Goal: Task Accomplishment & Management: Manage account settings

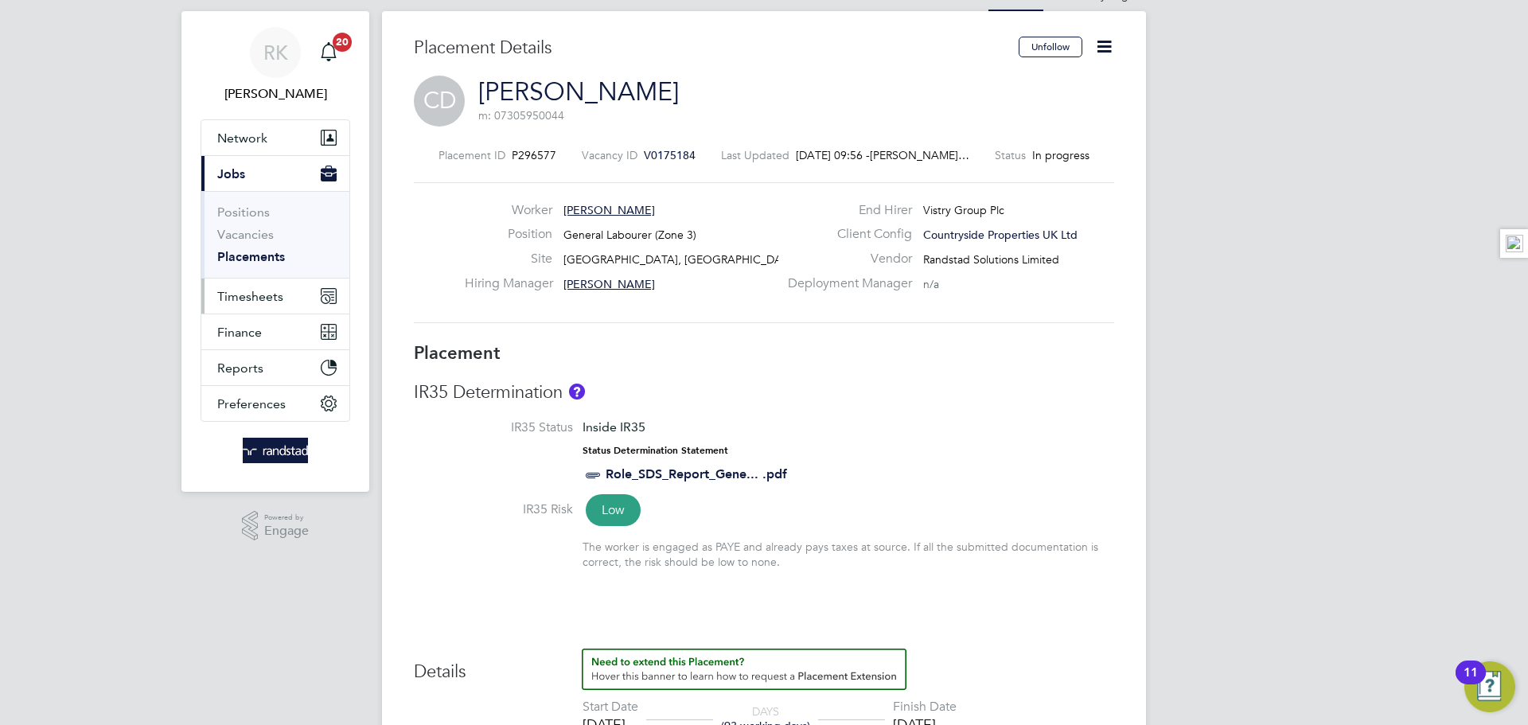
click at [267, 286] on button "Timesheets" at bounding box center [275, 296] width 148 height 35
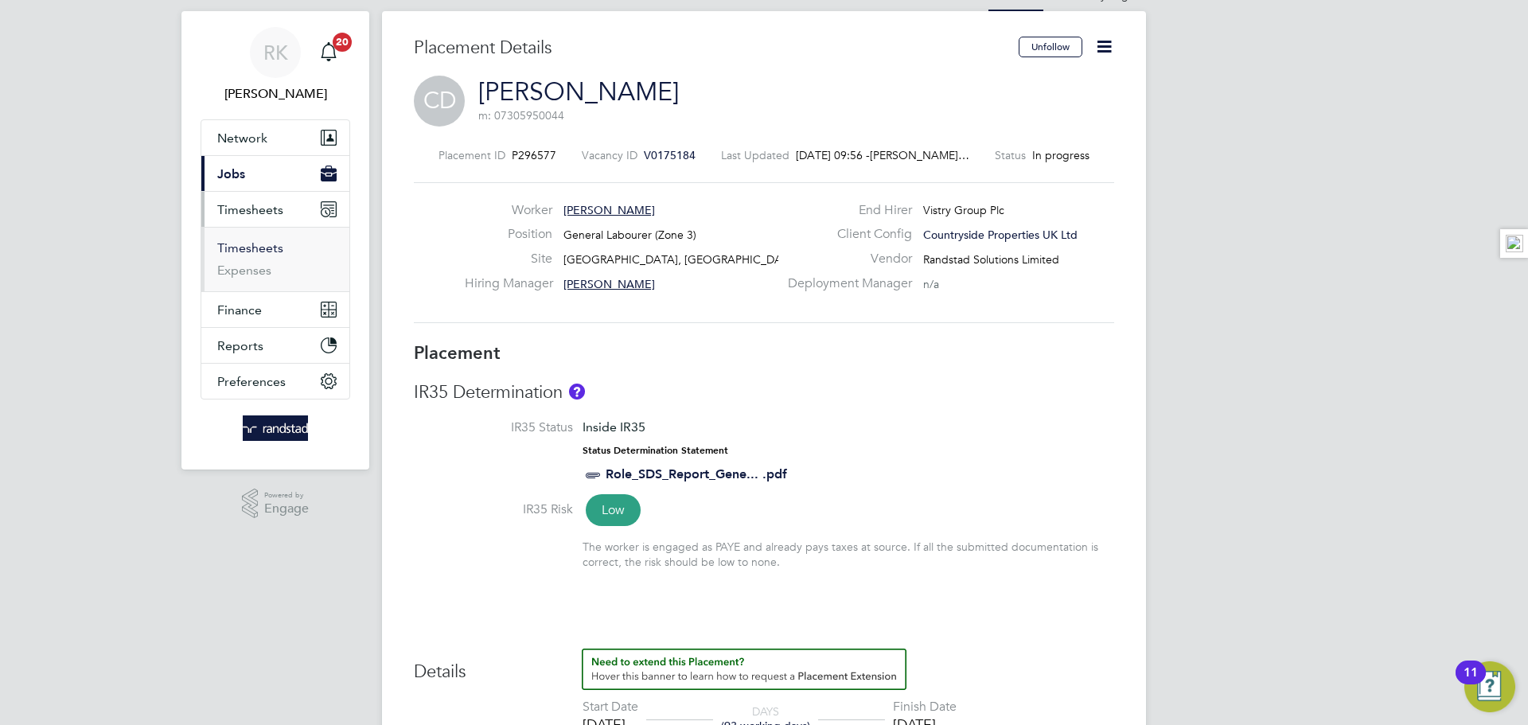
click at [258, 248] on link "Timesheets" at bounding box center [250, 247] width 66 height 15
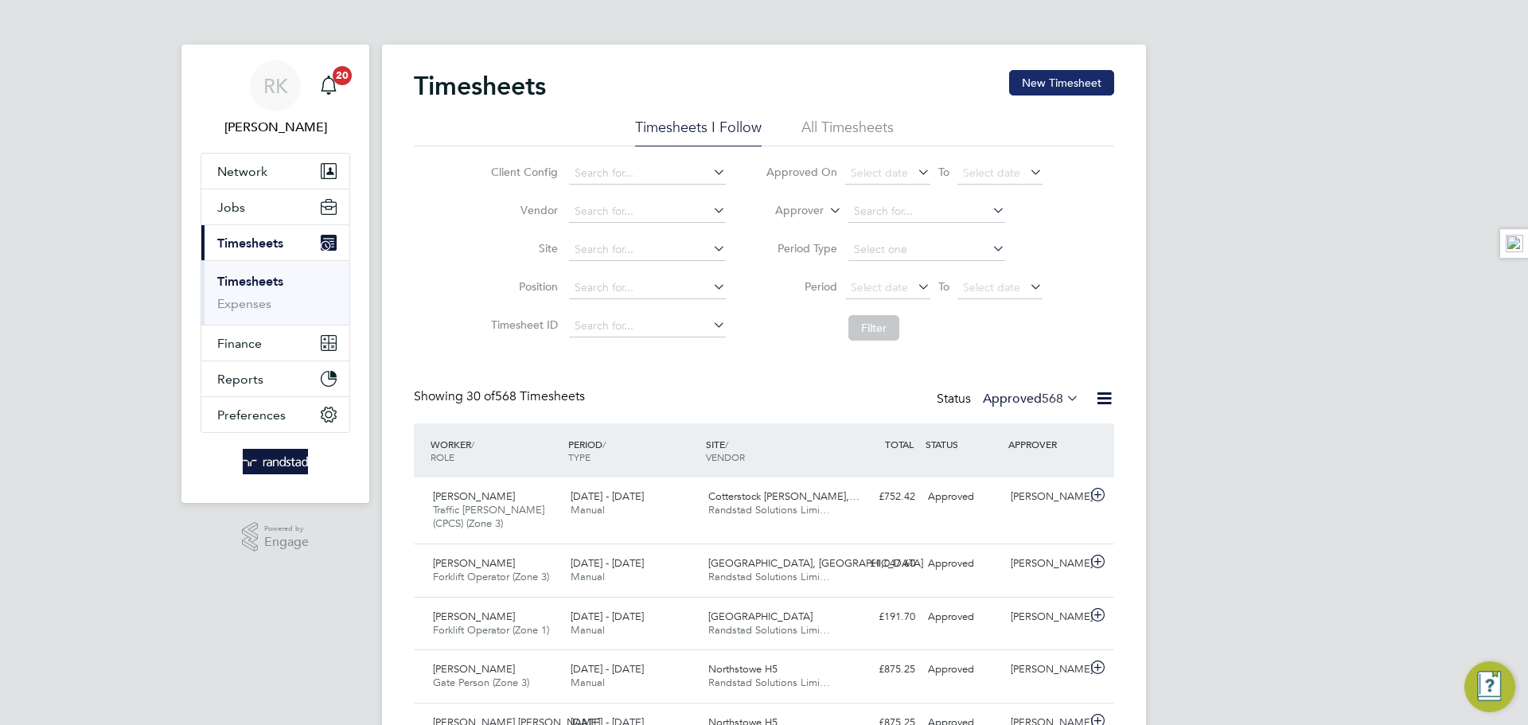
click at [1048, 72] on button "New Timesheet" at bounding box center [1061, 82] width 105 height 25
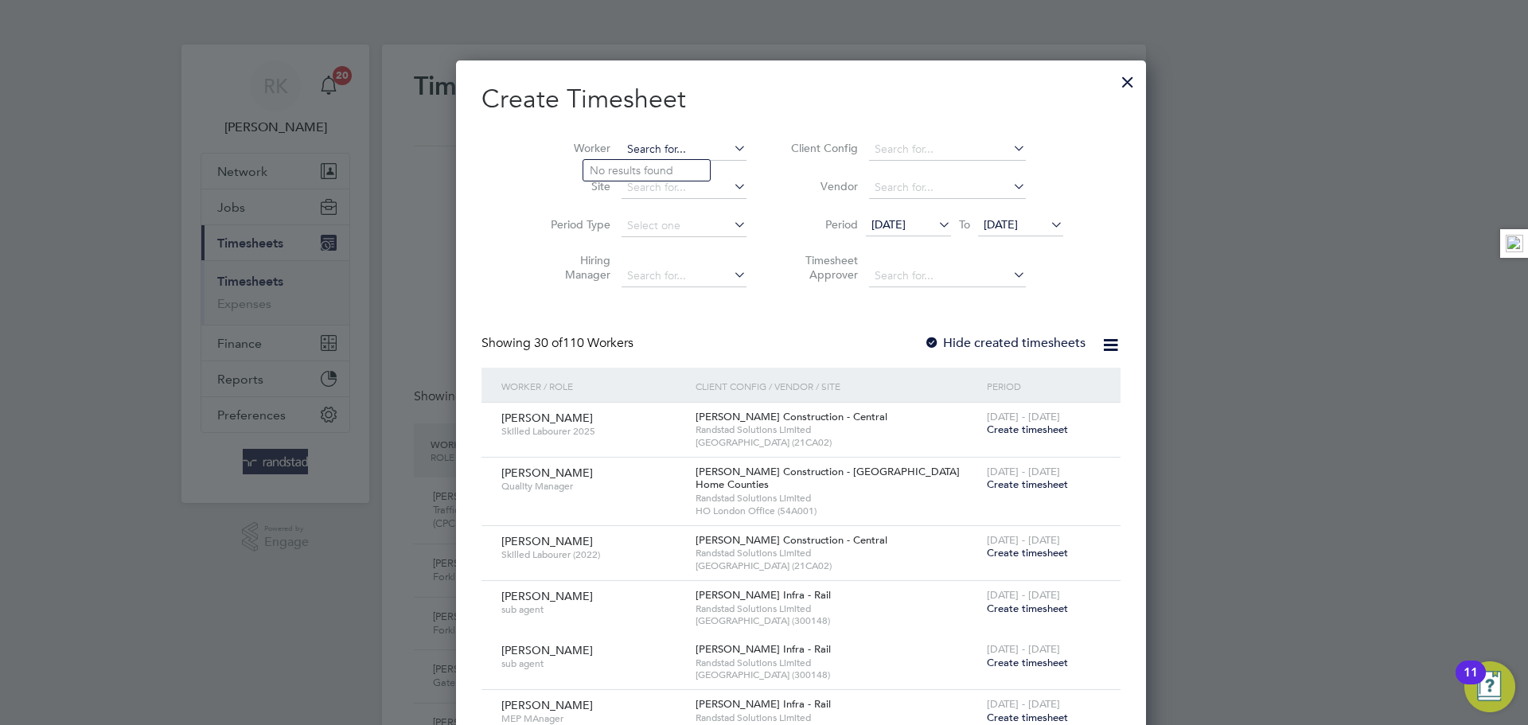
click at [657, 142] on input at bounding box center [684, 150] width 125 height 22
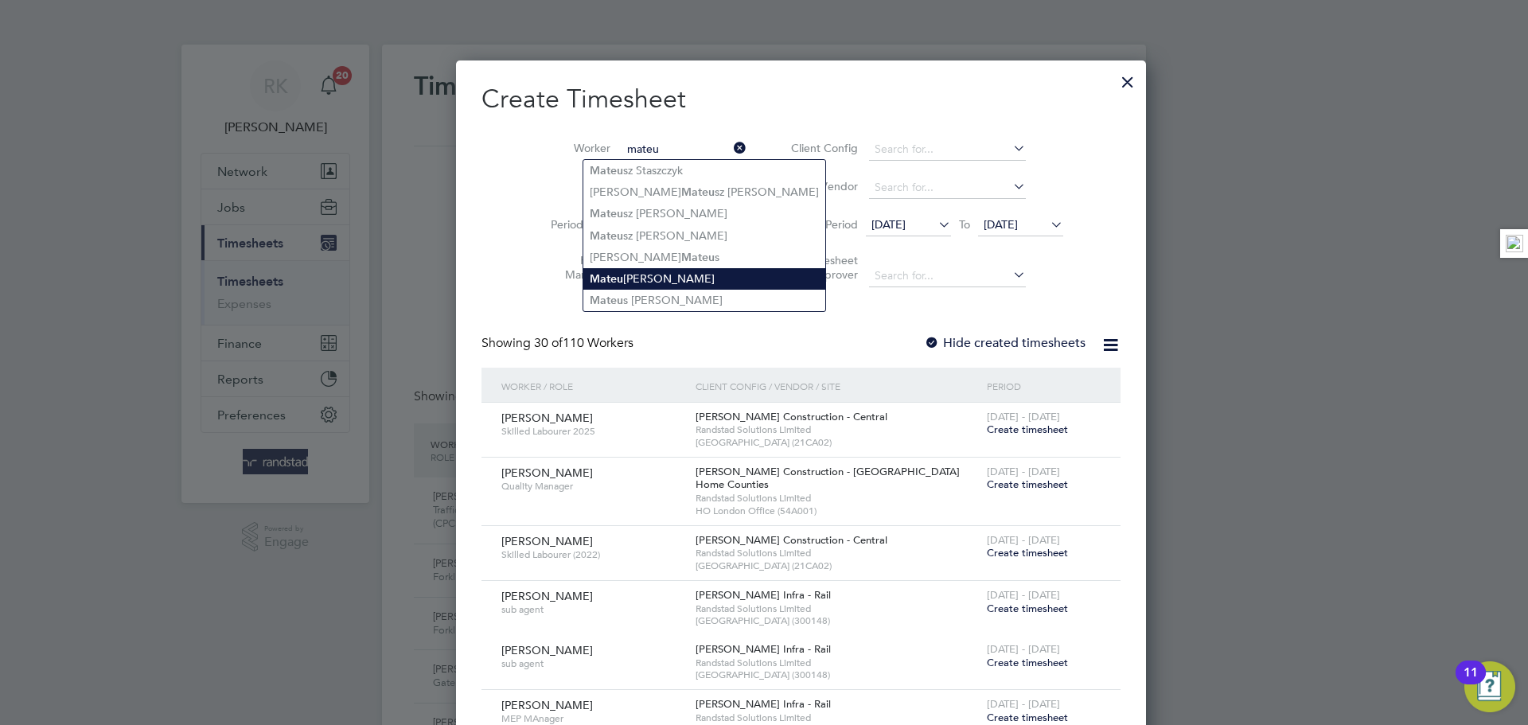
click at [684, 268] on li "[PERSON_NAME] sz [PERSON_NAME]" at bounding box center [705, 278] width 242 height 21
type input "[PERSON_NAME]"
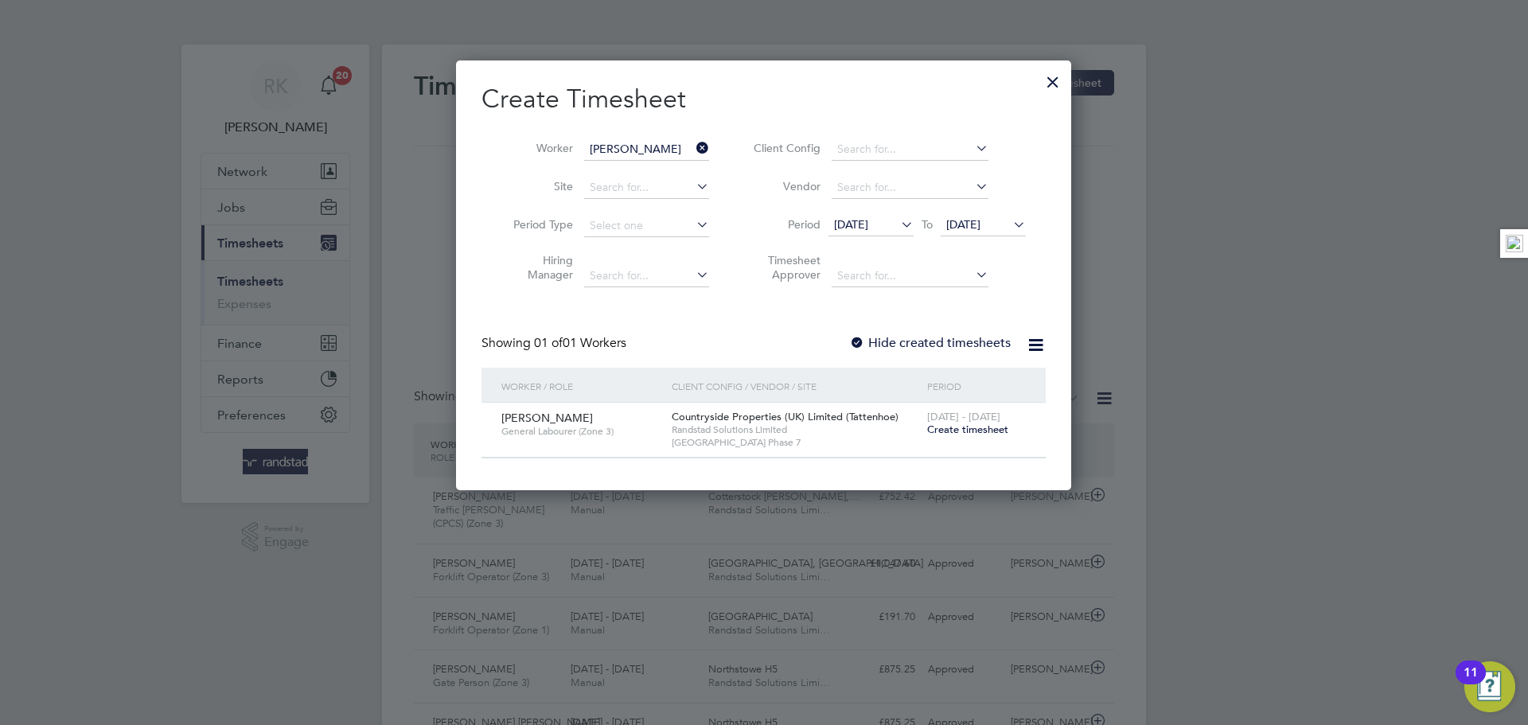
drag, startPoint x: 954, startPoint y: 353, endPoint x: 960, endPoint y: 341, distance: 14.2
click at [954, 353] on div "Showing 01 of 01 Workers Hide created timesheets" at bounding box center [764, 351] width 564 height 33
click at [960, 341] on label "Hide created timesheets" at bounding box center [930, 343] width 162 height 16
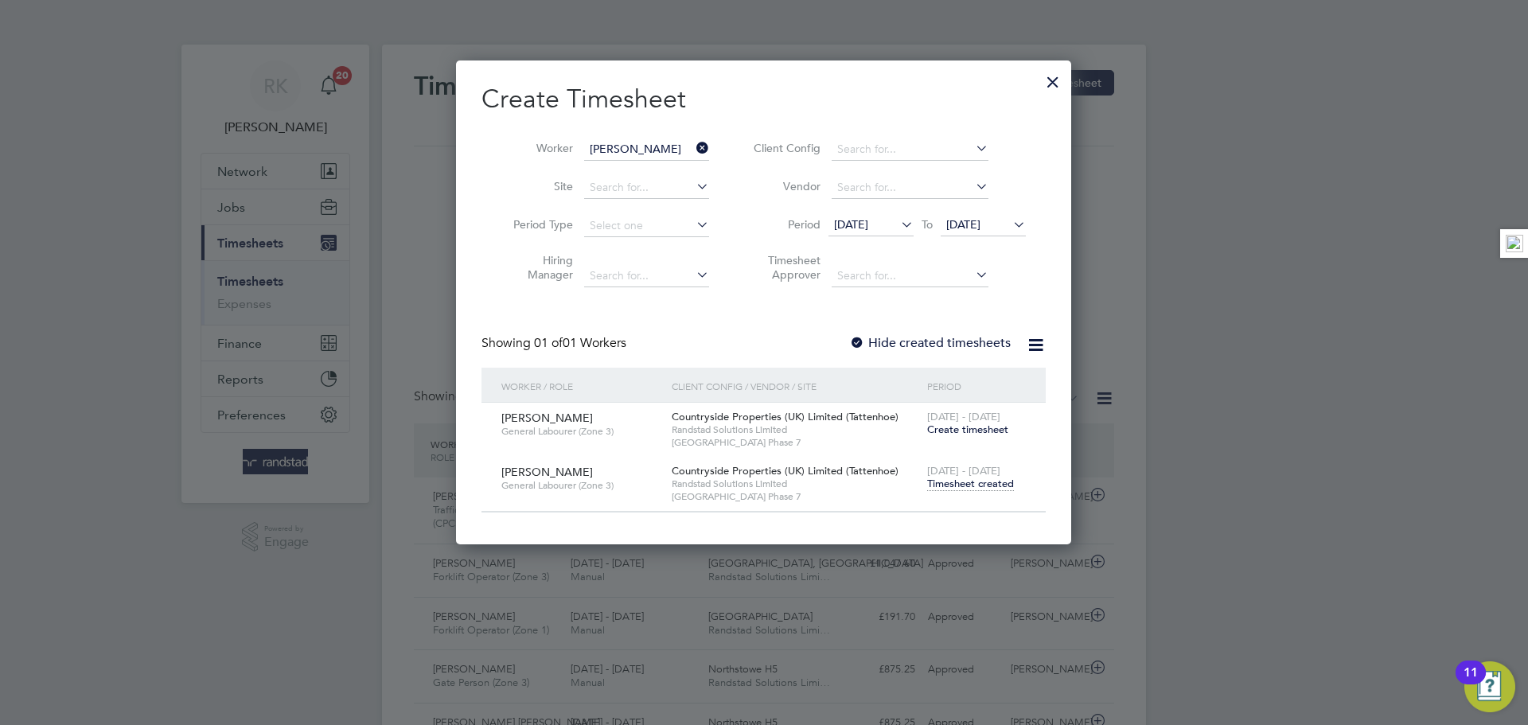
click at [987, 236] on div "[DATE] To [DATE]" at bounding box center [927, 226] width 197 height 22
click at [981, 223] on span "[DATE]" at bounding box center [964, 224] width 34 height 14
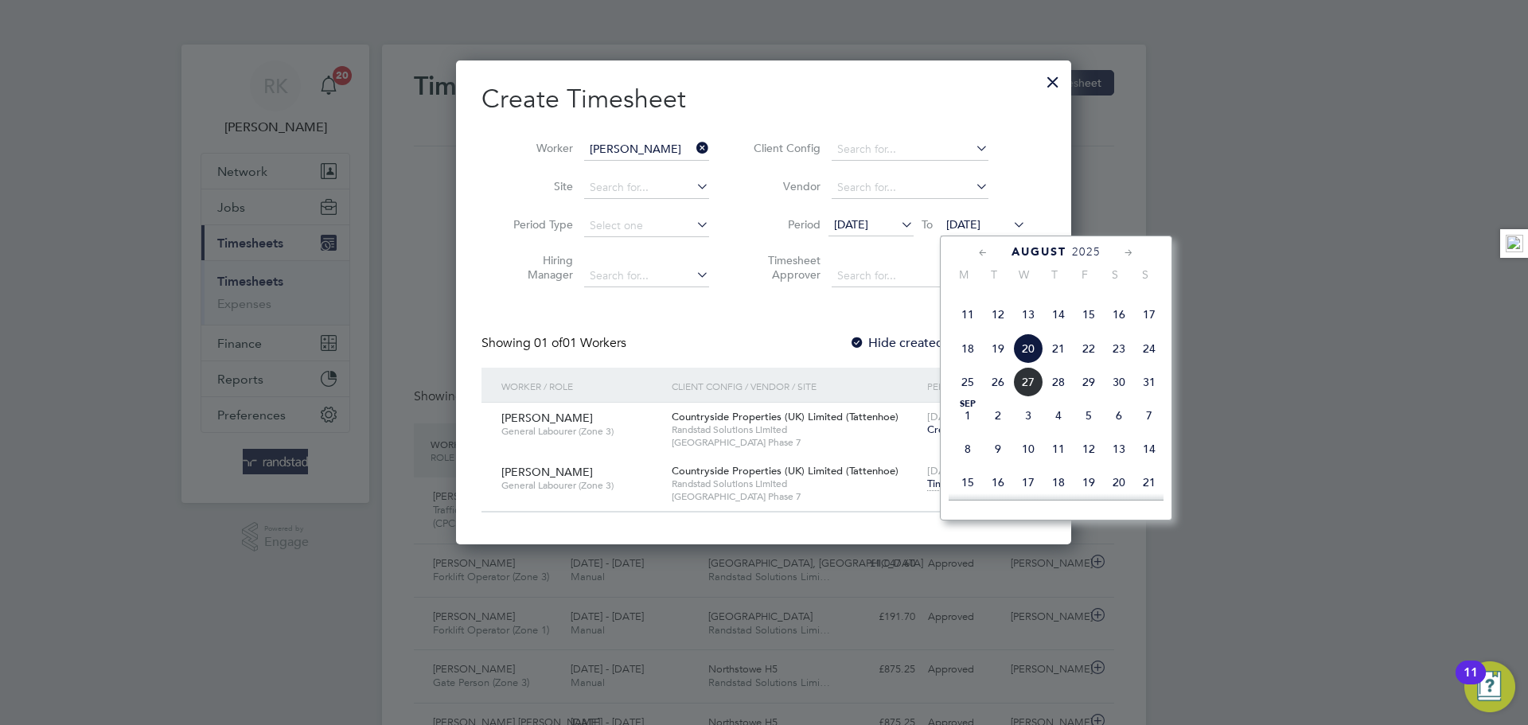
click at [1142, 397] on span "31" at bounding box center [1149, 382] width 30 height 30
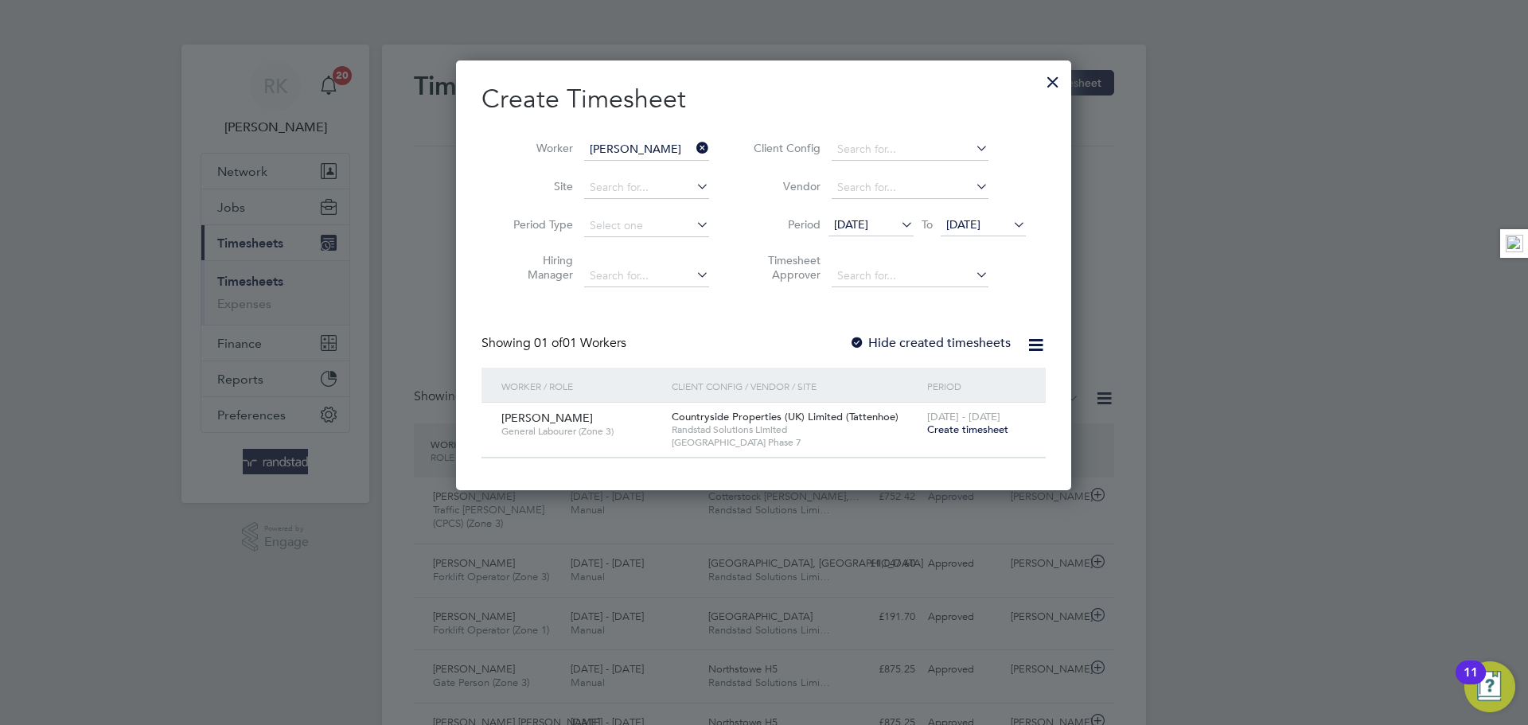
click at [964, 342] on label "Hide created timesheets" at bounding box center [930, 343] width 162 height 16
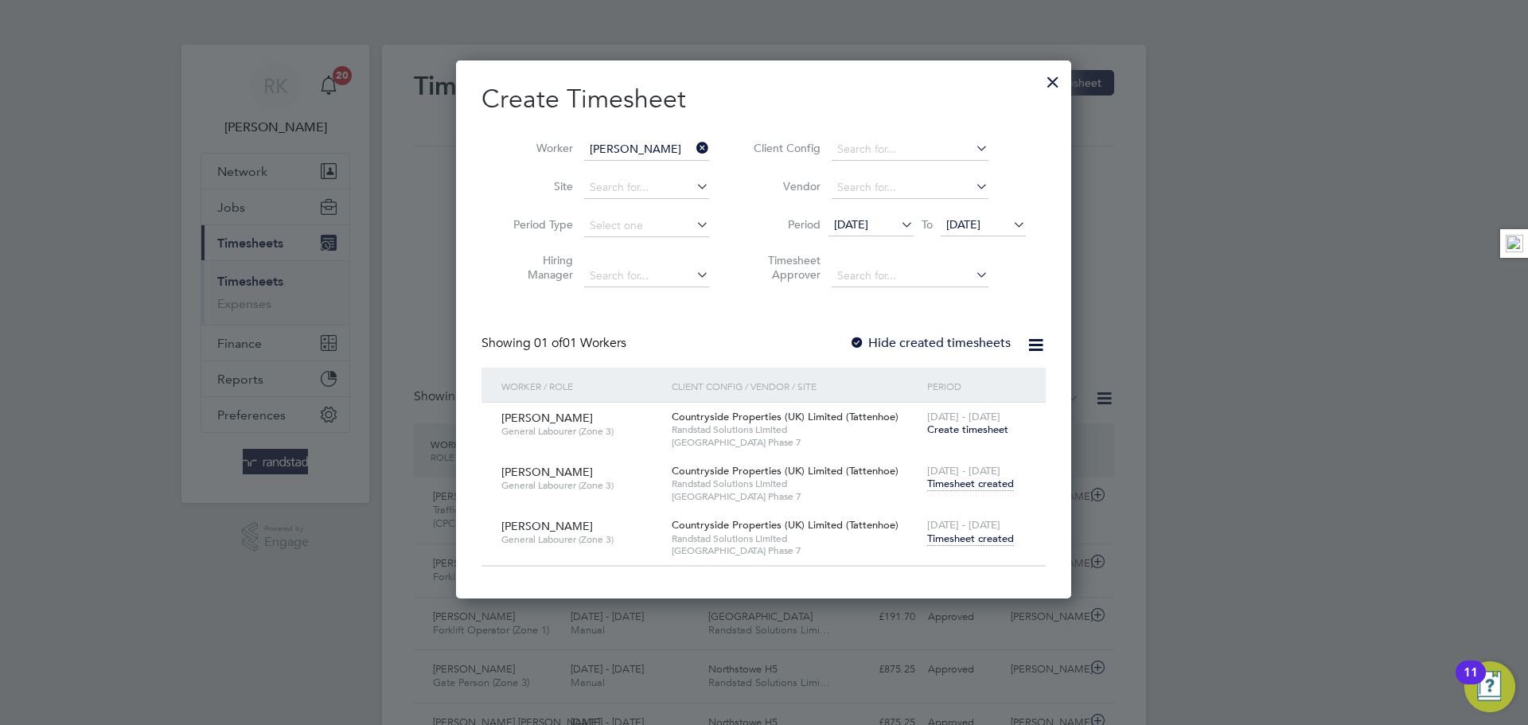
click at [987, 541] on span "Timesheet created" at bounding box center [970, 539] width 87 height 14
click at [970, 484] on span "Timesheet created" at bounding box center [970, 484] width 87 height 14
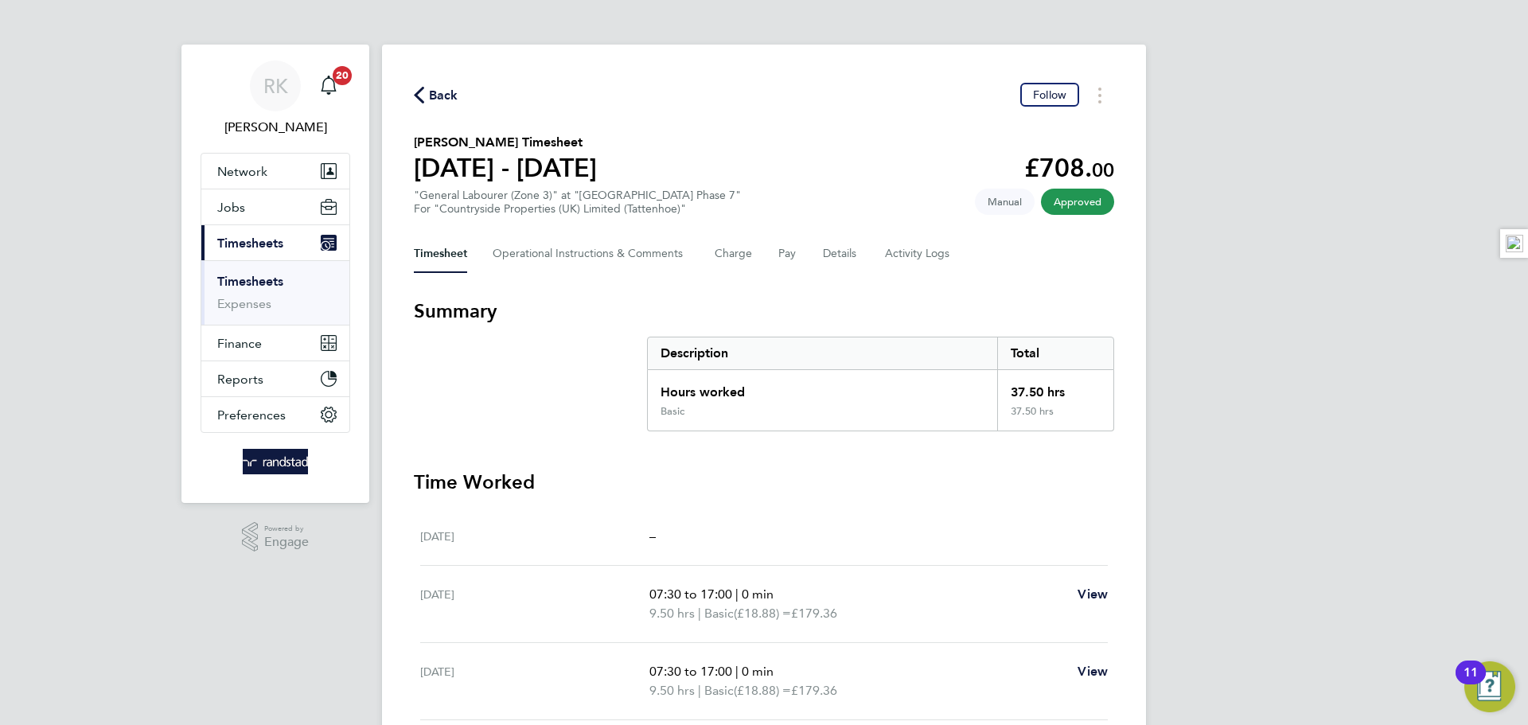
click at [426, 100] on span "Back" at bounding box center [436, 94] width 45 height 15
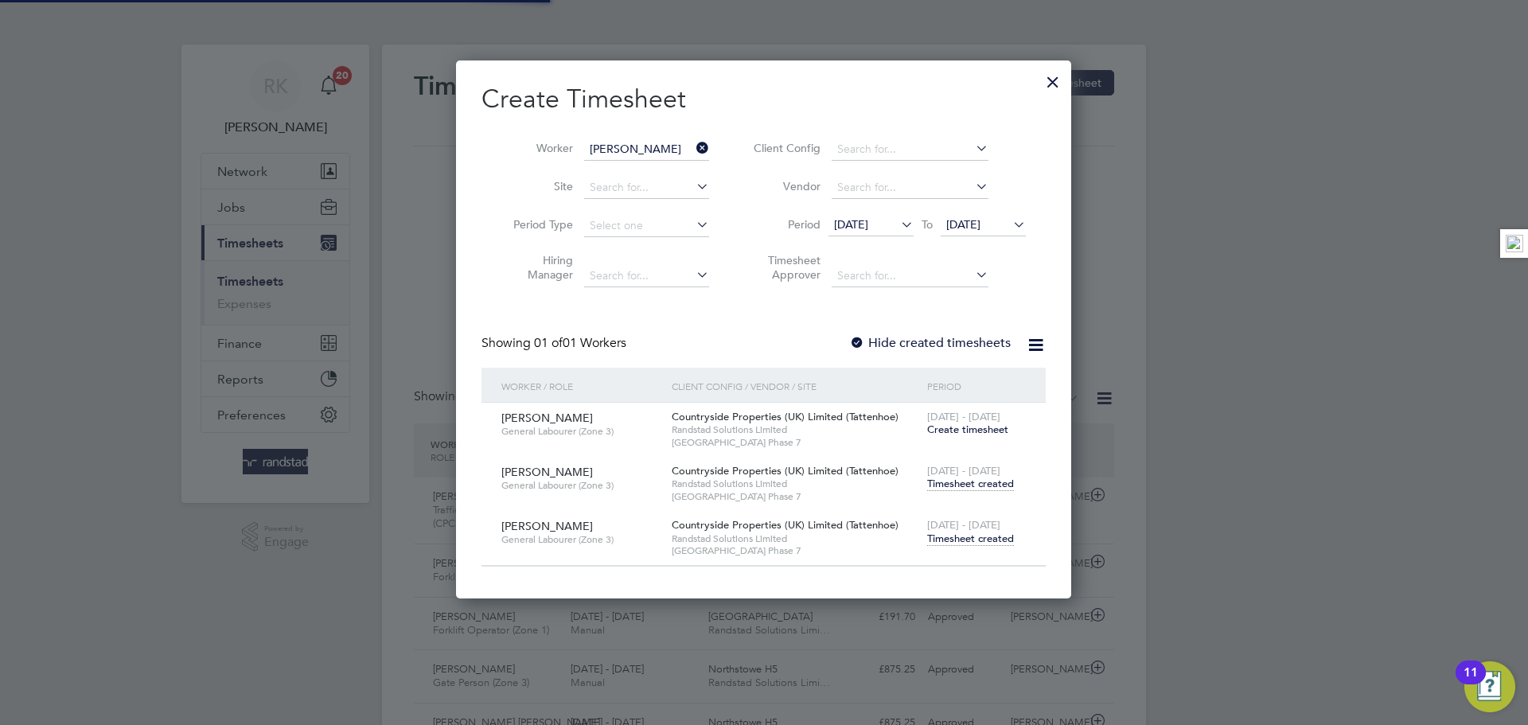
scroll to position [41, 139]
click at [971, 537] on span "Timesheet created" at bounding box center [970, 539] width 87 height 14
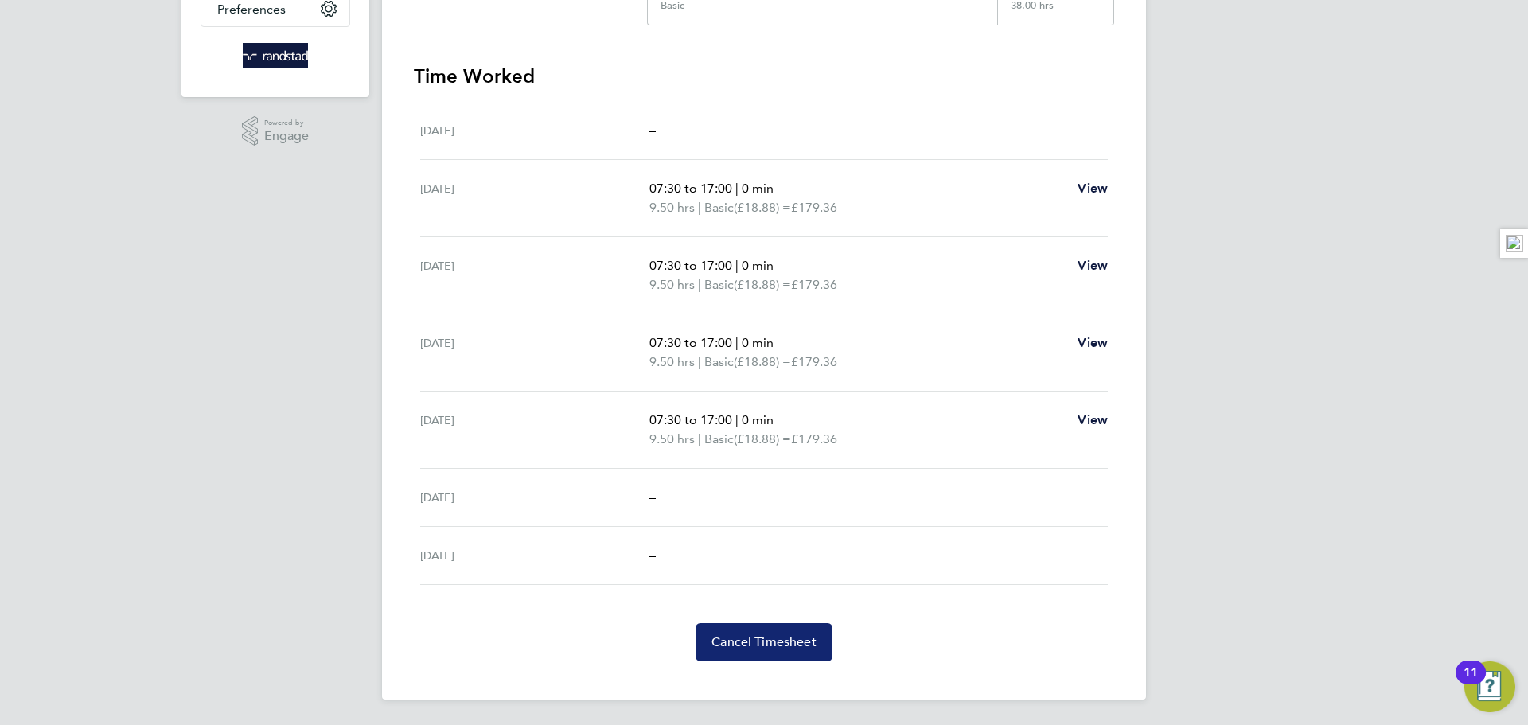
click at [807, 643] on span "Cancel Timesheet" at bounding box center [764, 642] width 105 height 16
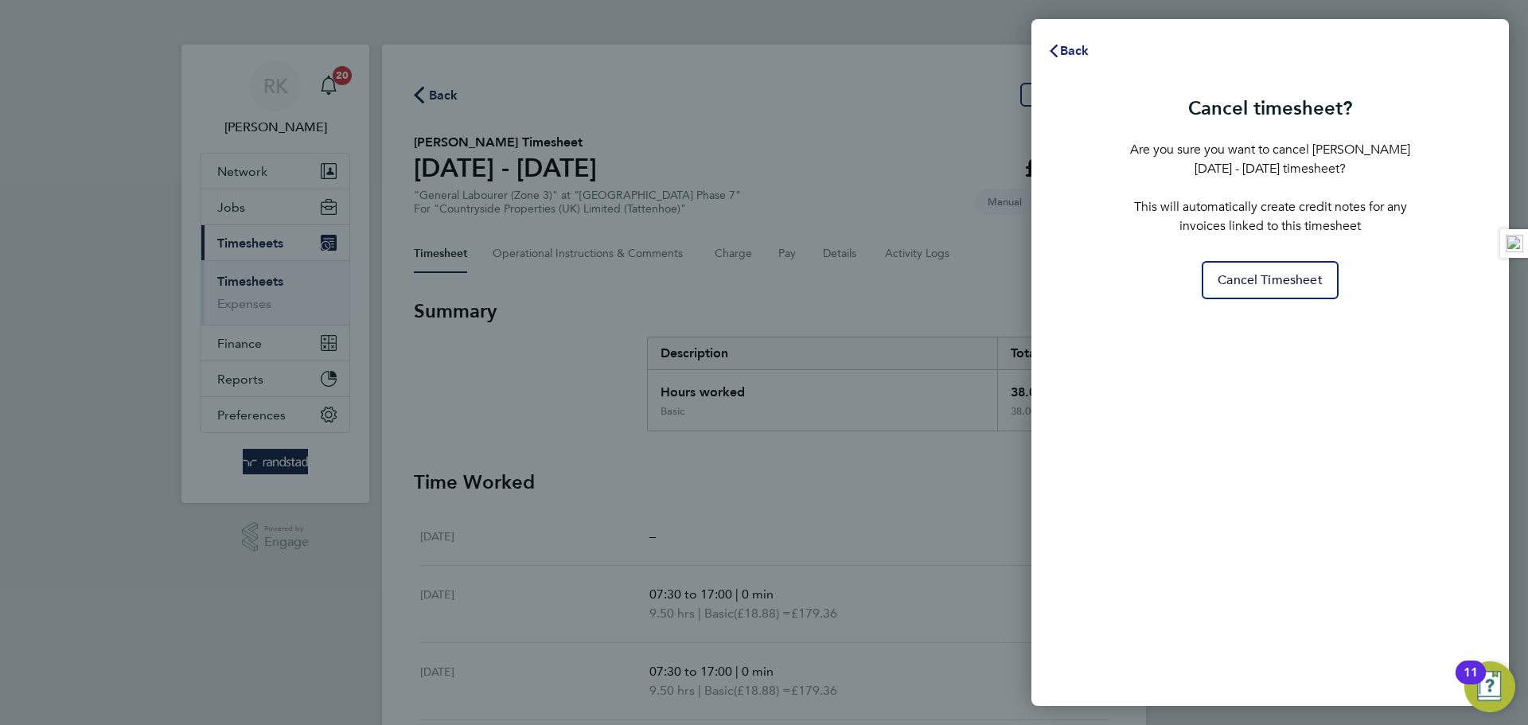
click at [1082, 62] on button "Back" at bounding box center [1069, 51] width 74 height 32
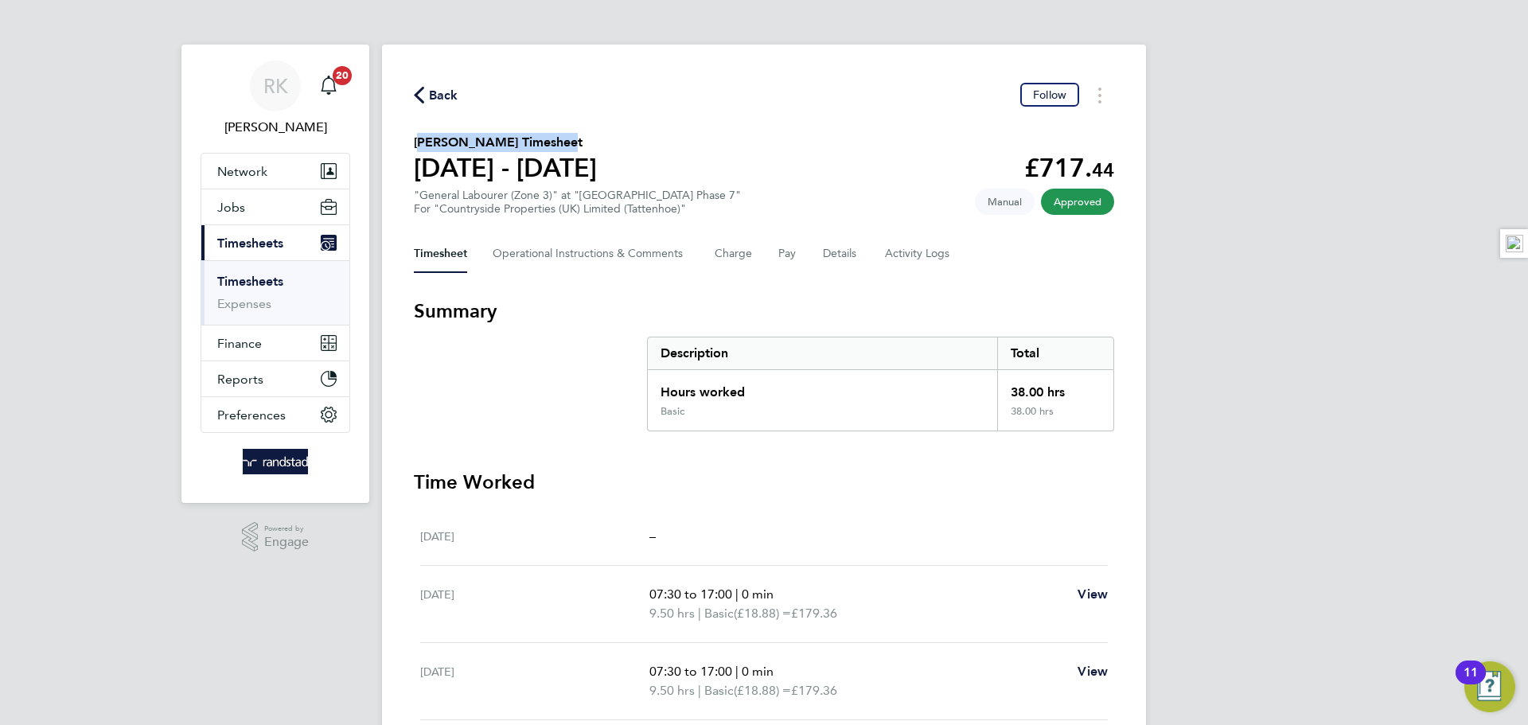
drag, startPoint x: 549, startPoint y: 140, endPoint x: 365, endPoint y: 151, distance: 184.2
click at [408, 135] on div "Back Follow [PERSON_NAME] Timesheet [DATE] - [DATE] £717. 44 "General Labourer …" at bounding box center [764, 575] width 764 height 1061
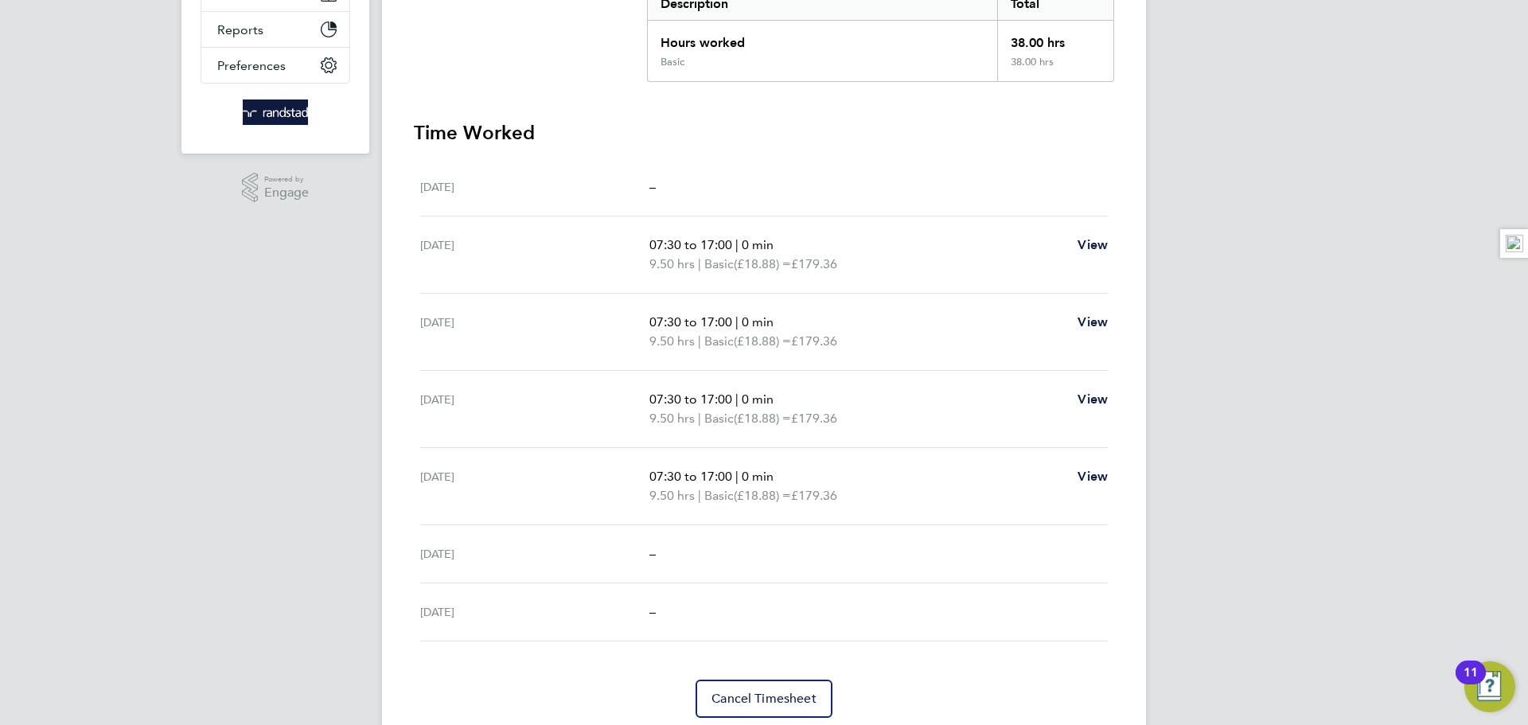
scroll to position [406, 0]
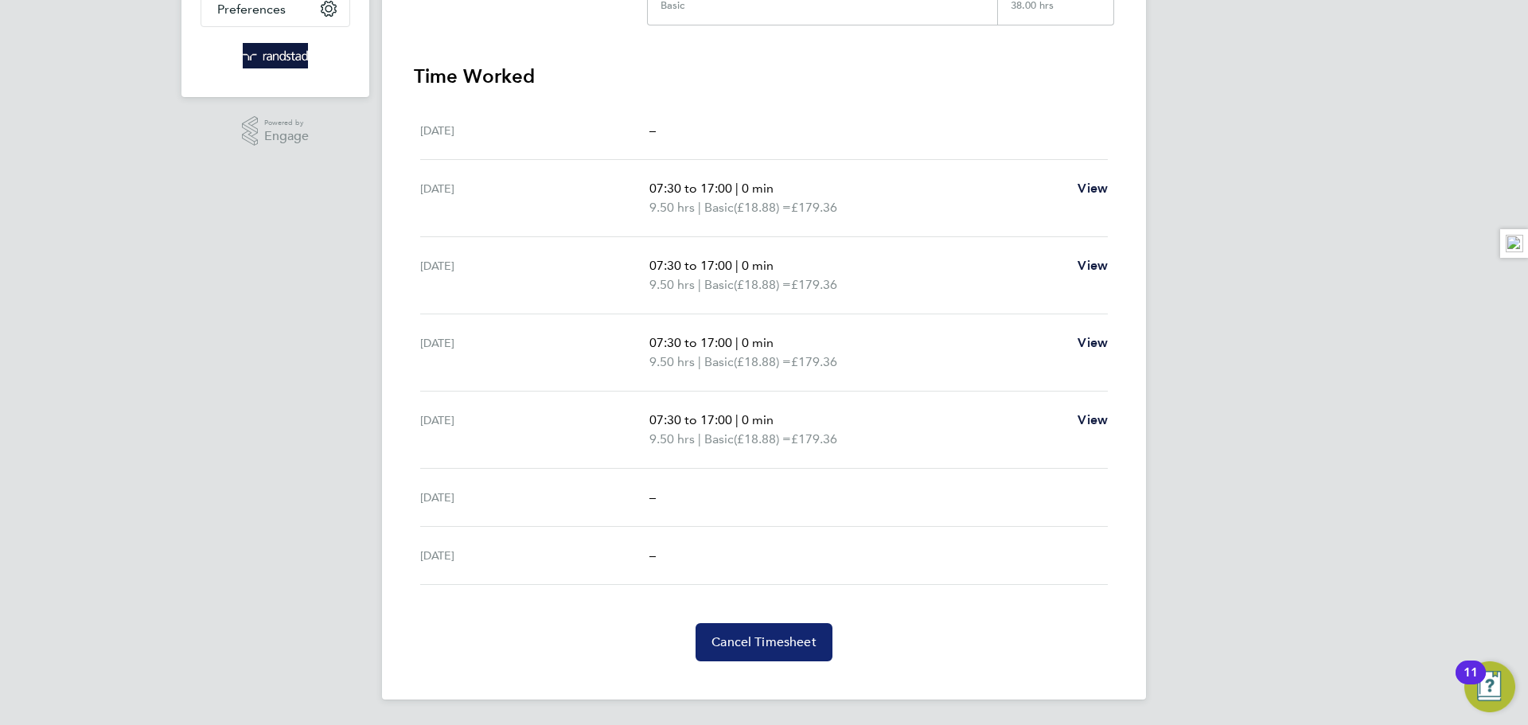
click at [735, 623] on button "Cancel Timesheet" at bounding box center [764, 642] width 137 height 38
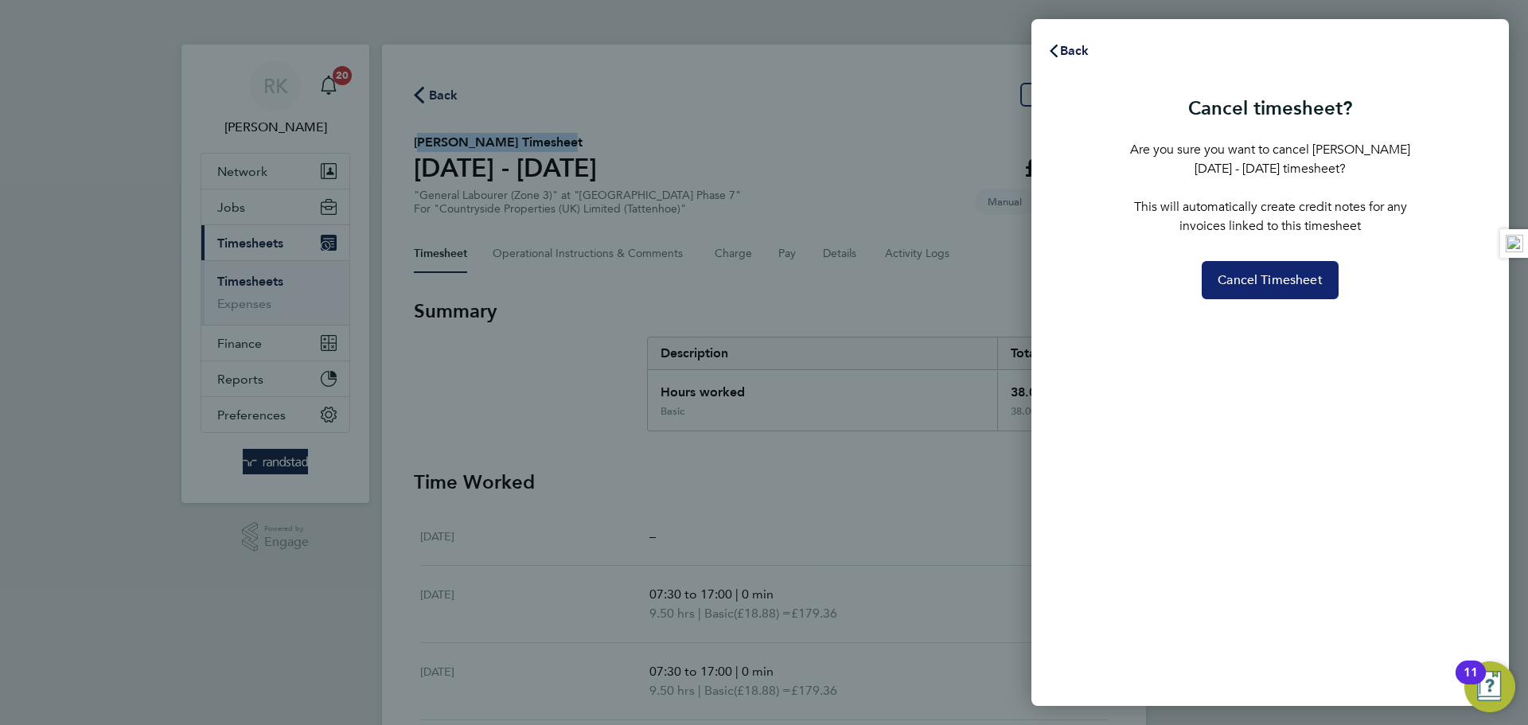
click at [1290, 278] on span "Cancel Timesheet" at bounding box center [1270, 280] width 105 height 16
